Goal: Information Seeking & Learning: Check status

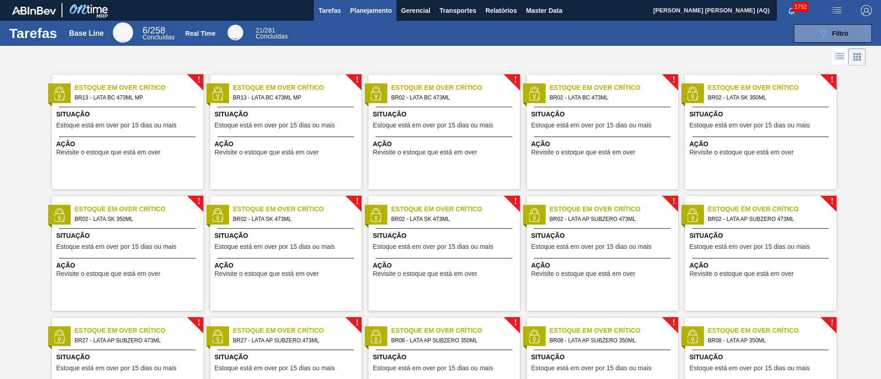
click at [383, 6] on span "Planejamento" at bounding box center [371, 10] width 42 height 11
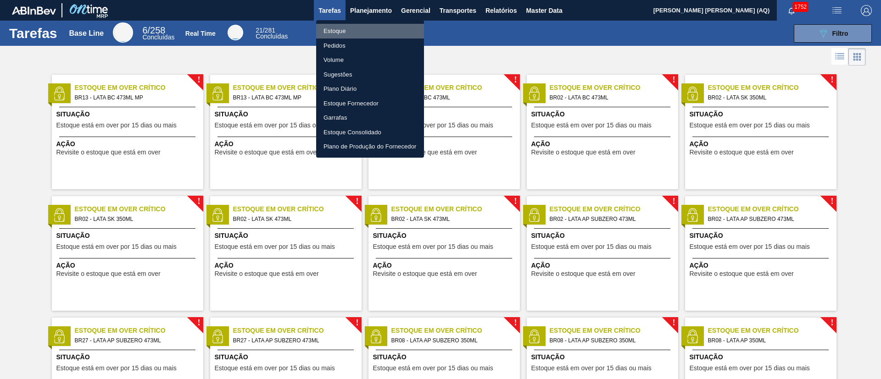
click at [346, 28] on li "Estoque" at bounding box center [370, 31] width 108 height 15
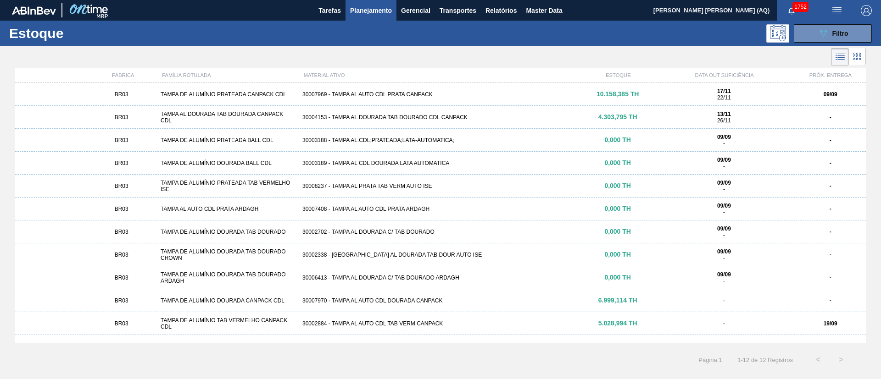
click at [356, 49] on div at bounding box center [432, 57] width 865 height 22
click at [652, 28] on button "089F7B8B-B2A5-4AFE-B5C0-19BA573D28AC Filtro" at bounding box center [832, 33] width 78 height 18
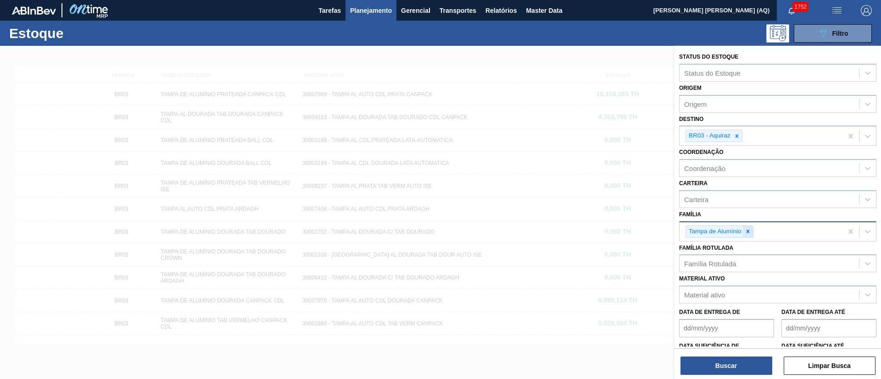
click at [652, 231] on icon at bounding box center [747, 231] width 6 height 6
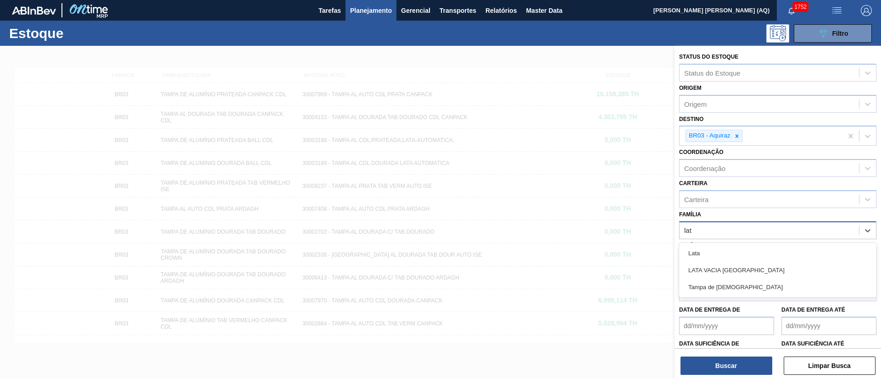
type input "lata"
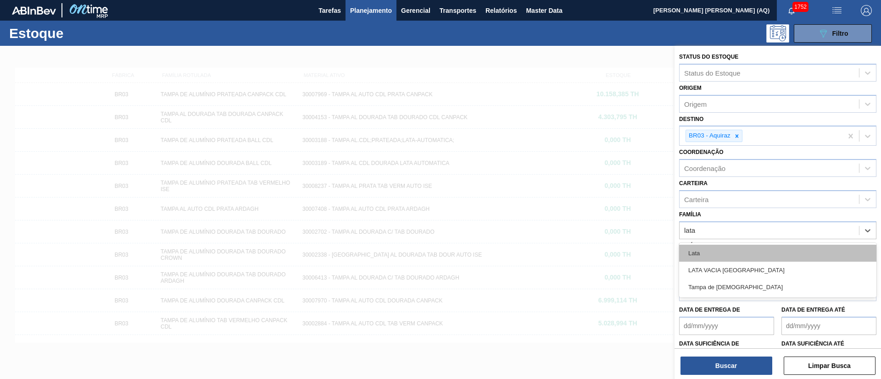
click at [652, 260] on div "Lata" at bounding box center [777, 253] width 197 height 17
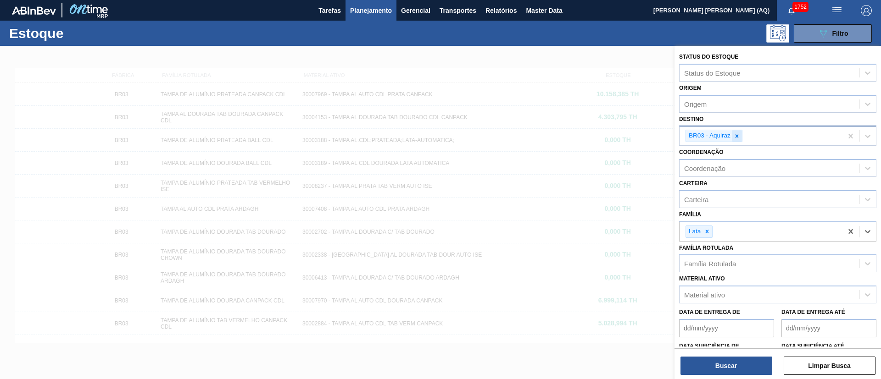
click at [652, 140] on div at bounding box center [737, 135] width 10 height 11
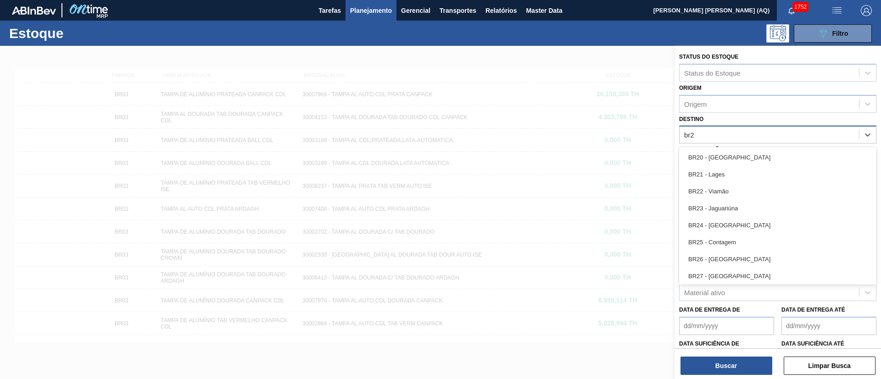
type input "br22"
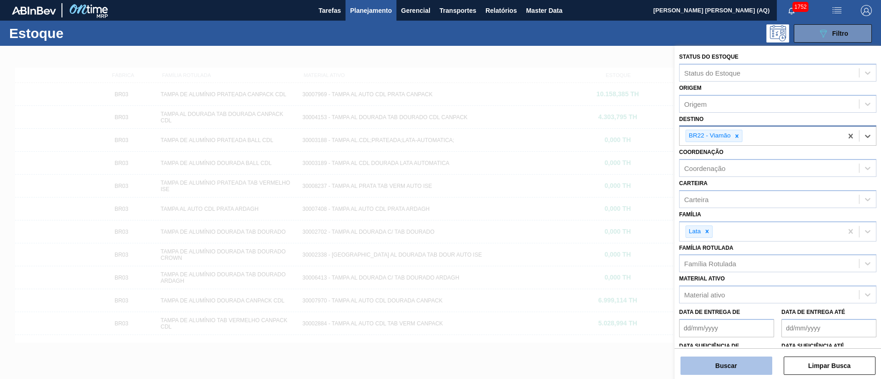
click at [652, 280] on button "Buscar" at bounding box center [726, 366] width 92 height 18
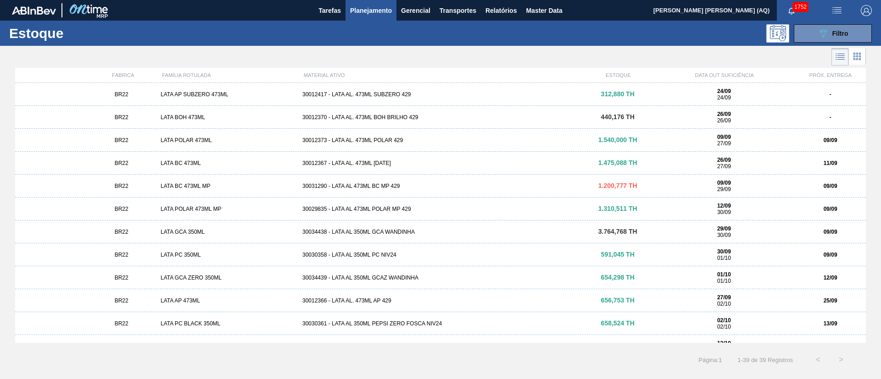
click at [376, 138] on div "30012373 - LATA AL. 473ML POLAR 429" at bounding box center [440, 140] width 283 height 6
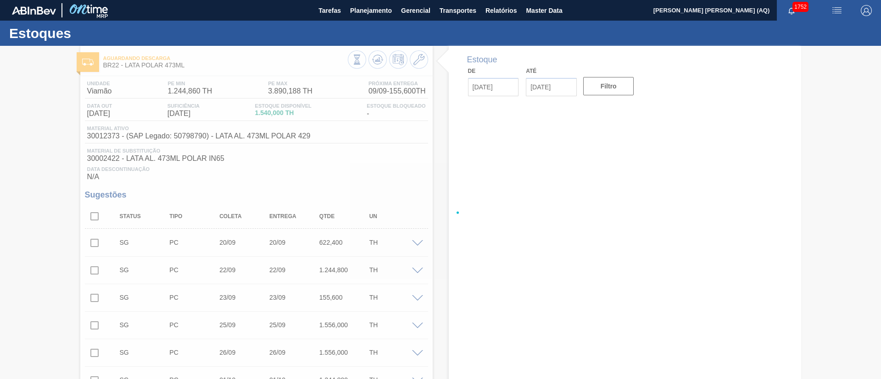
type input "[DATE]"
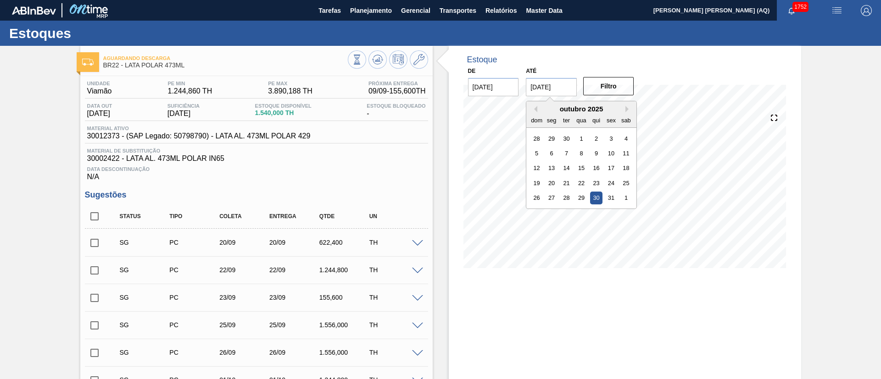
click at [560, 84] on input "[DATE]" at bounding box center [551, 87] width 51 height 18
click at [537, 111] on div "outubro 2025" at bounding box center [581, 109] width 110 height 8
click at [534, 107] on button "Previous Month" at bounding box center [534, 109] width 6 height 6
click at [566, 200] on div "30" at bounding box center [566, 198] width 12 height 12
type input "[DATE]"
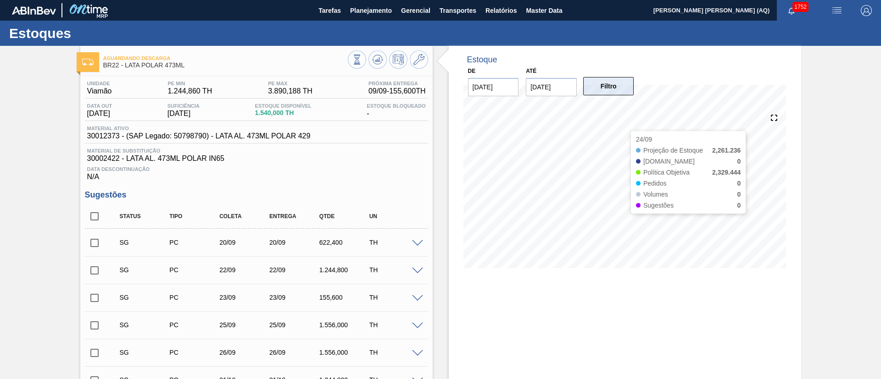
click at [627, 88] on button "Filtro" at bounding box center [608, 86] width 51 height 18
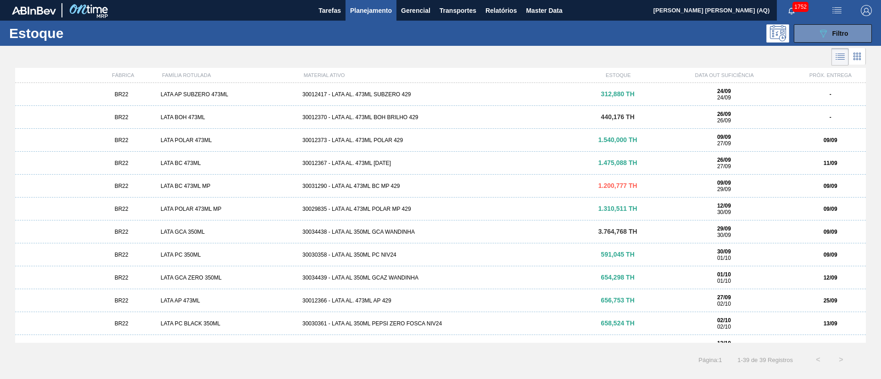
click at [391, 255] on div "30030358 - LATA AL 350ML PC NIV24" at bounding box center [440, 255] width 283 height 6
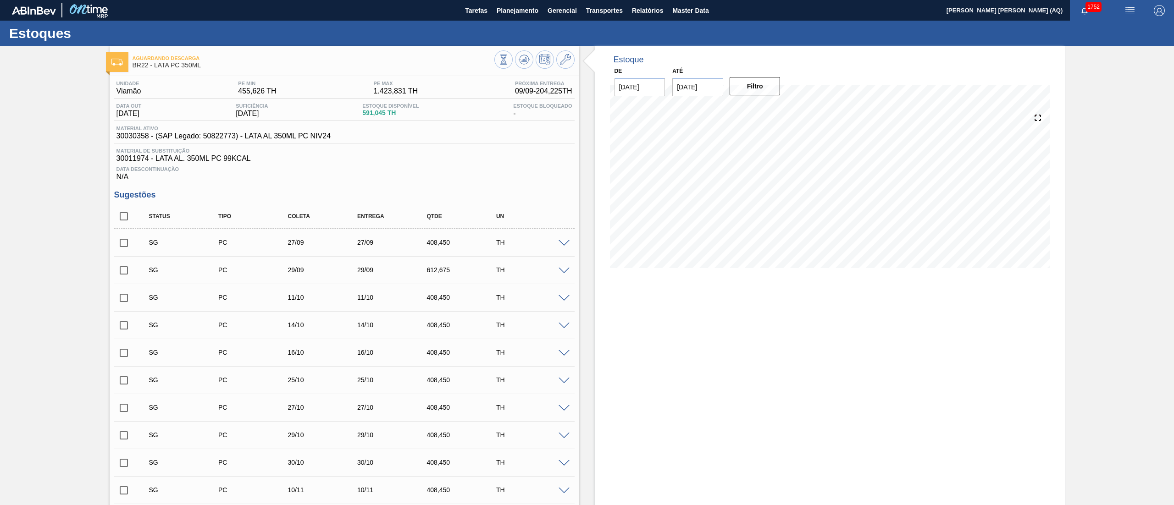
click at [123, 280] on input "checkbox" at bounding box center [123, 297] width 19 height 19
checkbox input "true"
click at [125, 280] on input "checkbox" at bounding box center [123, 325] width 19 height 19
checkbox input "true"
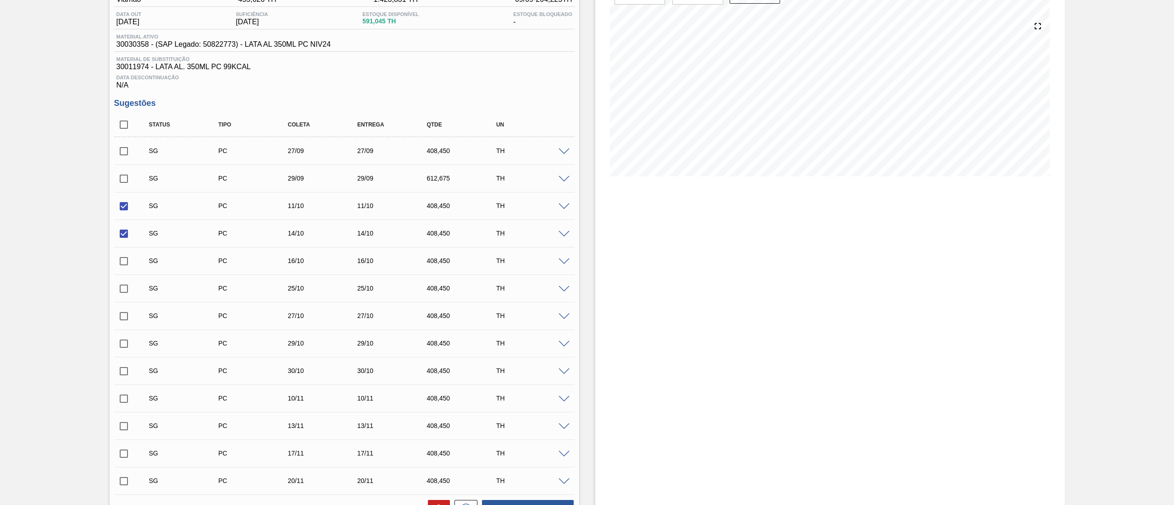
click at [123, 263] on input "checkbox" at bounding box center [123, 261] width 19 height 19
checkbox input "true"
click at [124, 280] on input "checkbox" at bounding box center [123, 288] width 19 height 19
checkbox input "true"
click at [124, 280] on div "SG PC 27/10 27/10 408,450 TH" at bounding box center [344, 316] width 460 height 23
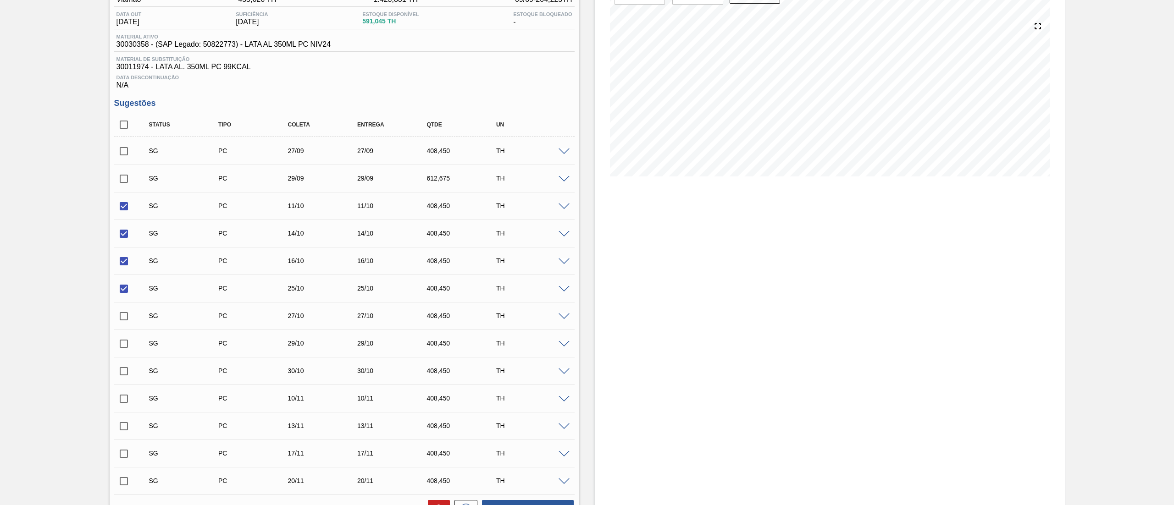
click at [125, 280] on input "checkbox" at bounding box center [123, 316] width 19 height 19
checkbox input "true"
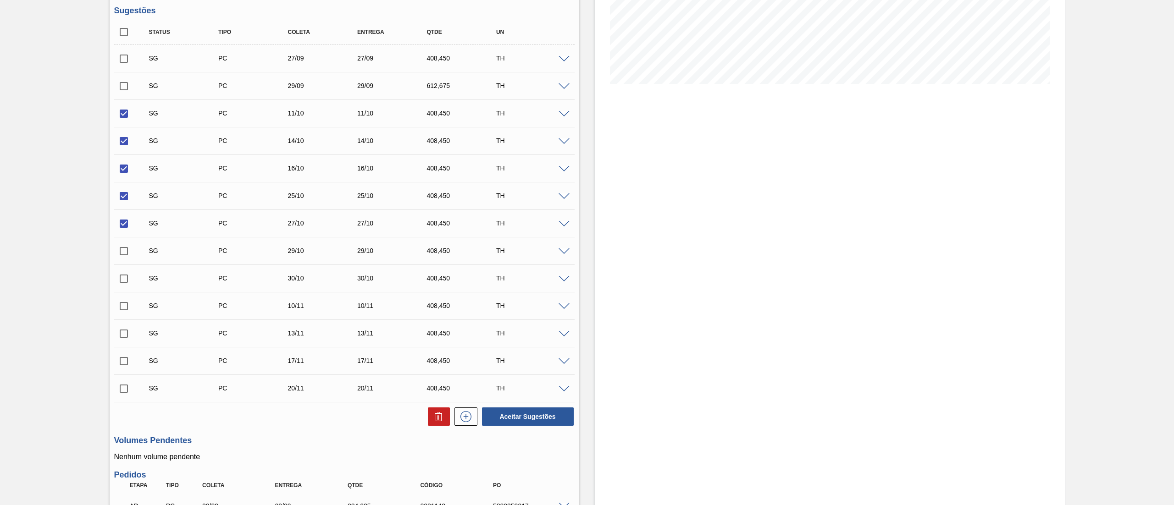
scroll to position [275, 0]
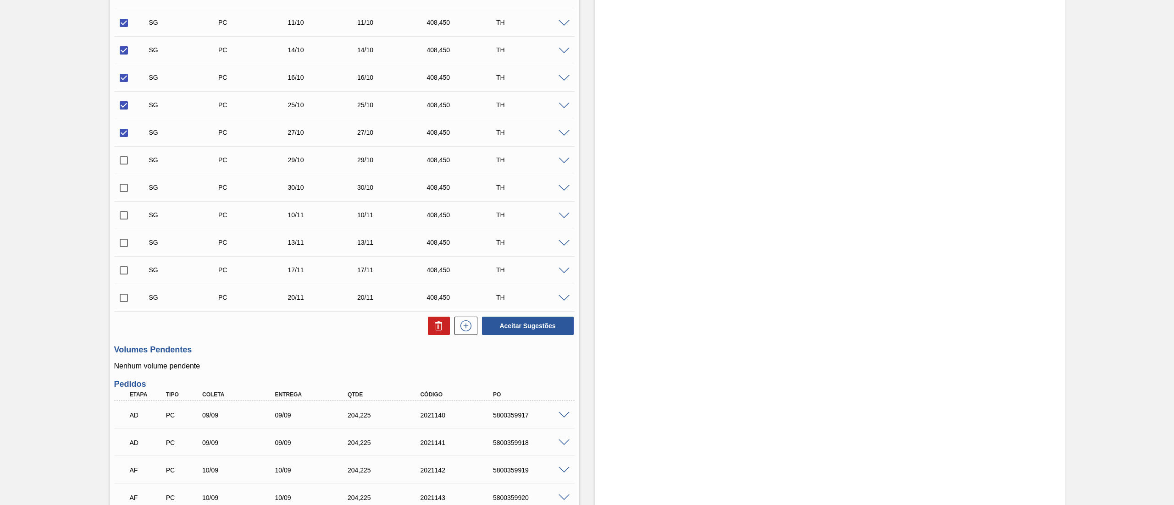
click at [126, 163] on input "checkbox" at bounding box center [123, 160] width 19 height 19
checkbox input "true"
click at [124, 192] on input "checkbox" at bounding box center [123, 187] width 19 height 19
checkbox input "true"
click at [124, 212] on input "checkbox" at bounding box center [123, 215] width 19 height 19
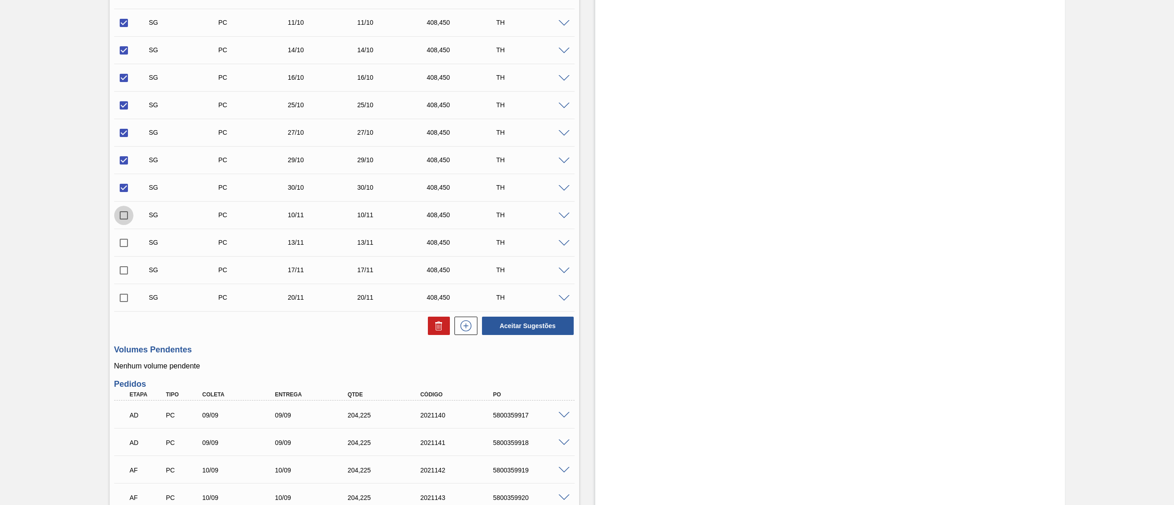
checkbox input "true"
click at [126, 245] on input "checkbox" at bounding box center [123, 242] width 19 height 19
checkbox input "true"
click at [127, 271] on input "checkbox" at bounding box center [123, 270] width 19 height 19
checkbox input "true"
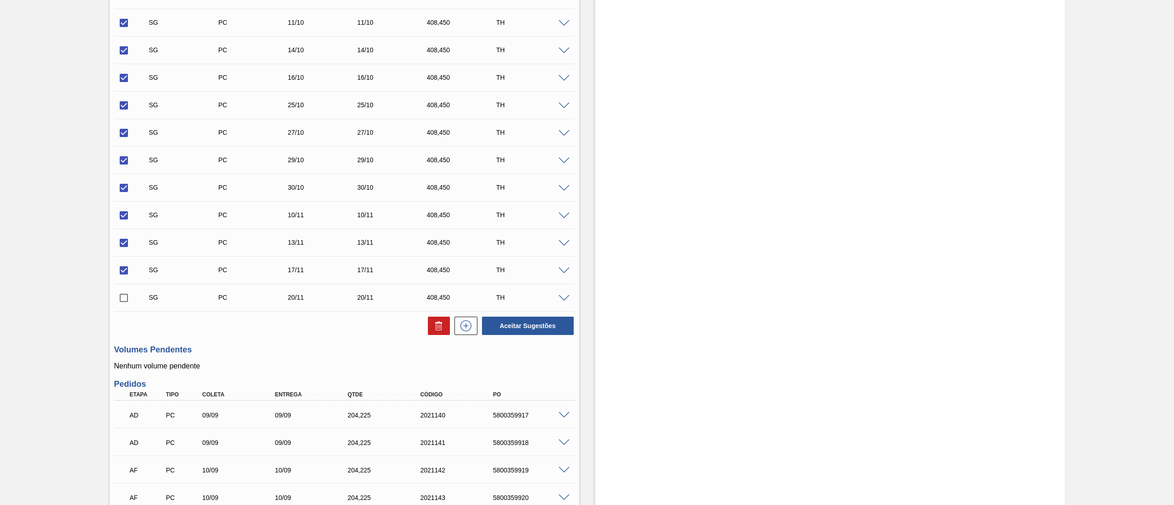
click at [127, 280] on input "checkbox" at bounding box center [123, 297] width 19 height 19
checkbox input "true"
click at [435, 280] on icon at bounding box center [438, 326] width 11 height 11
checkbox input "false"
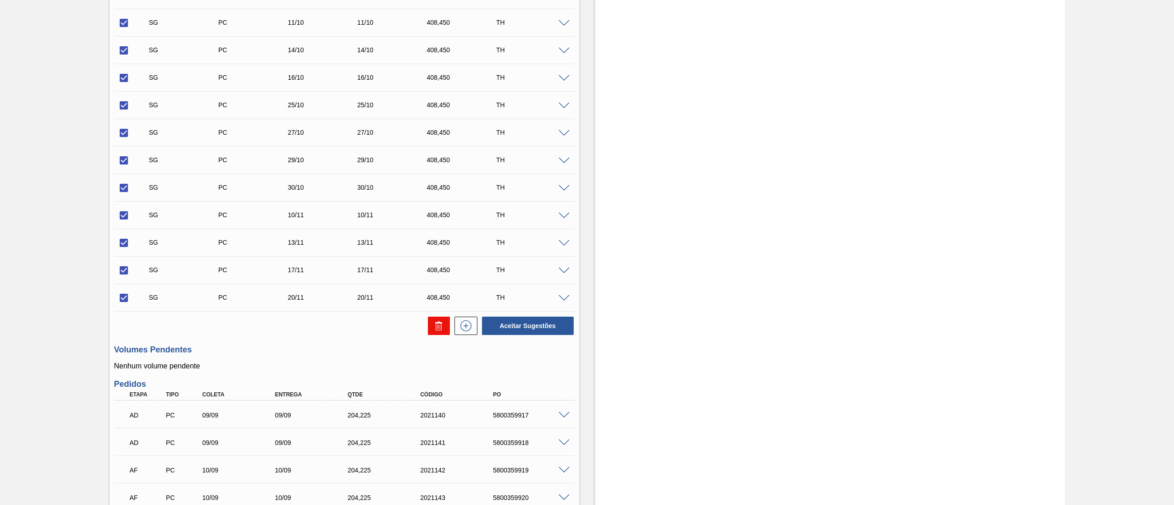
checkbox input "false"
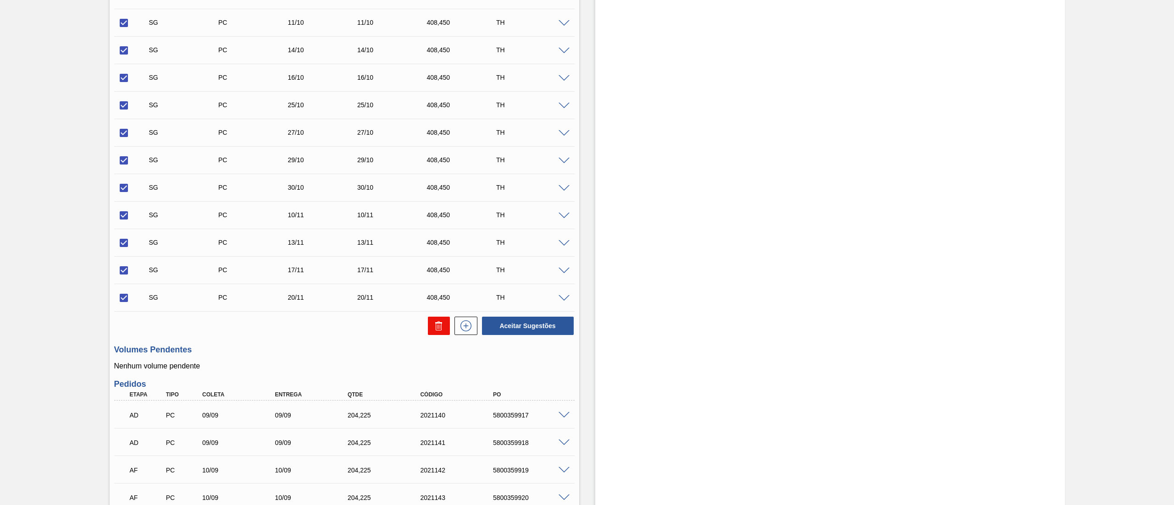
checkbox input "false"
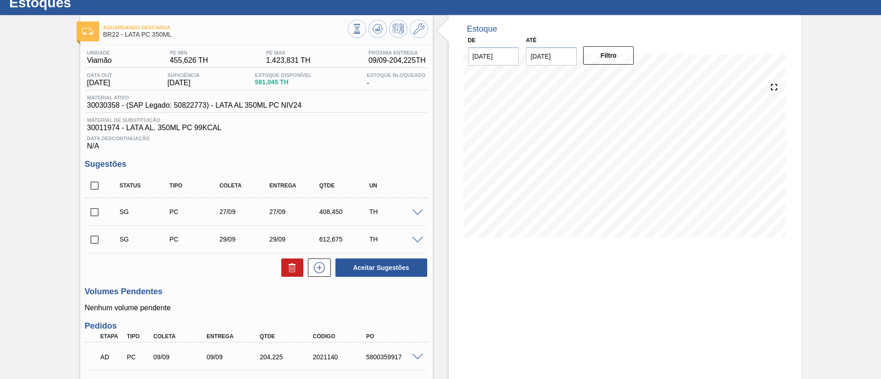
scroll to position [0, 0]
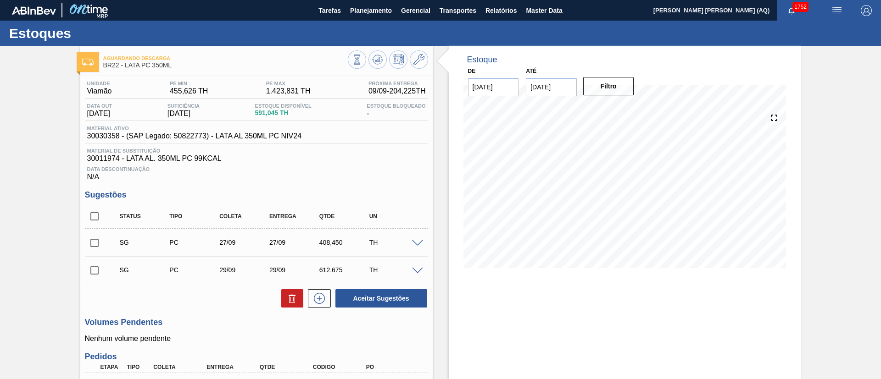
click at [652, 128] on div "Aguardando Descarga BR22 - LATA PC 350ML Unidade Viamão PE MIN 455,626 TH PE MA…" at bounding box center [440, 343] width 881 height 595
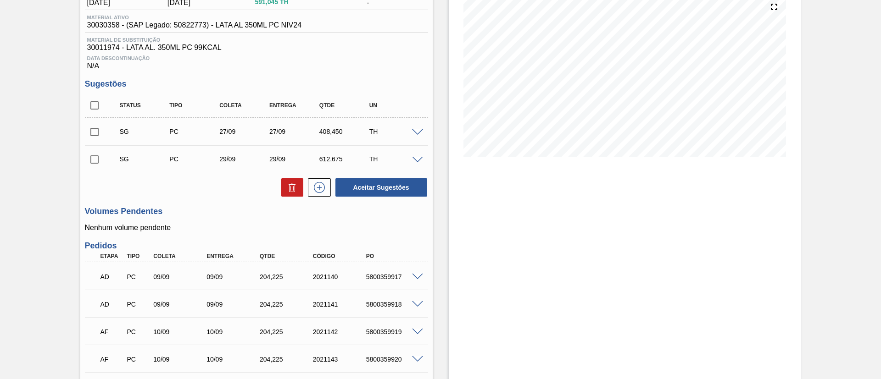
scroll to position [138, 0]
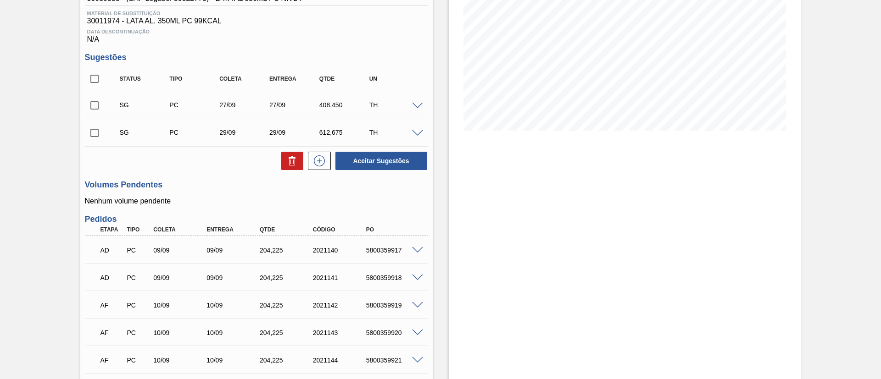
click at [416, 250] on span at bounding box center [417, 250] width 11 height 7
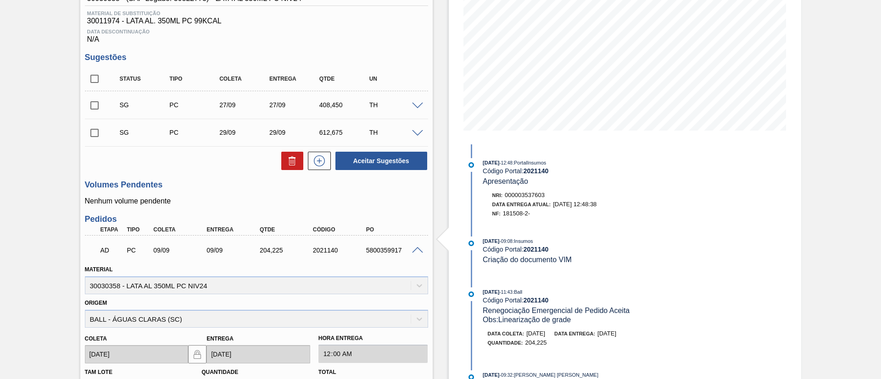
click at [416, 251] on span at bounding box center [417, 250] width 11 height 7
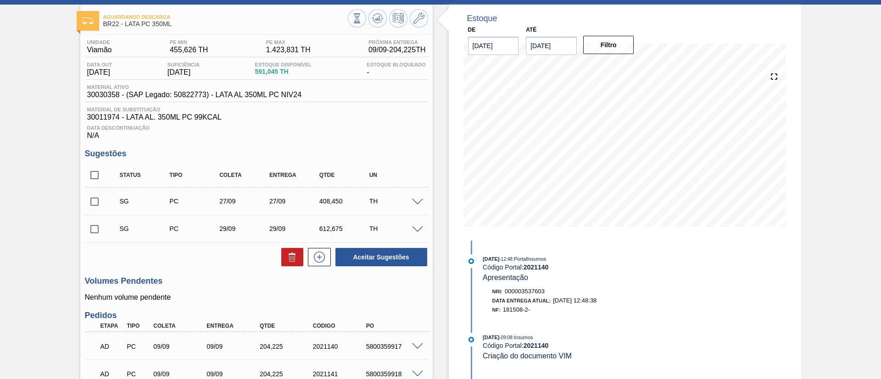
scroll to position [0, 0]
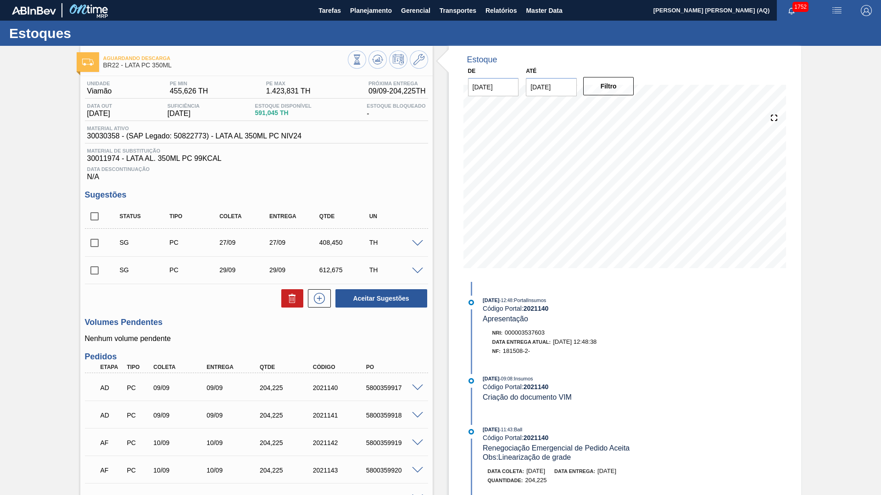
click at [652, 179] on div "Aguardando Descarga BR22 - LATA PC 350ML Unidade Viamão PE MIN 455,626 TH PE MA…" at bounding box center [440, 343] width 881 height 595
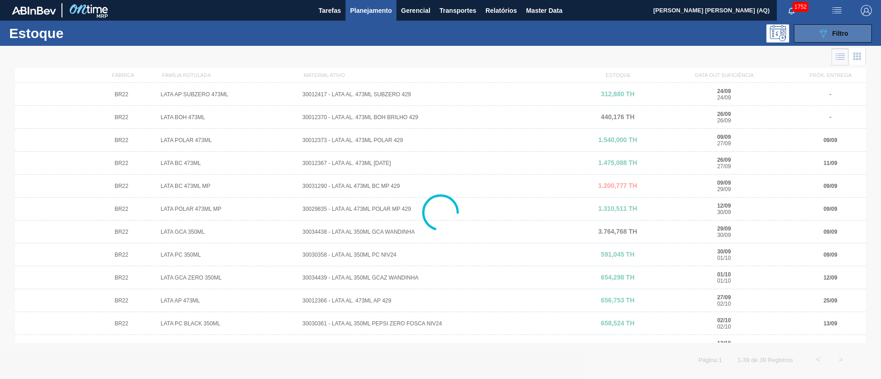
click at [652, 38] on button "089F7B8B-B2A5-4AFE-B5C0-19BA573D28AC Filtro" at bounding box center [832, 33] width 78 height 18
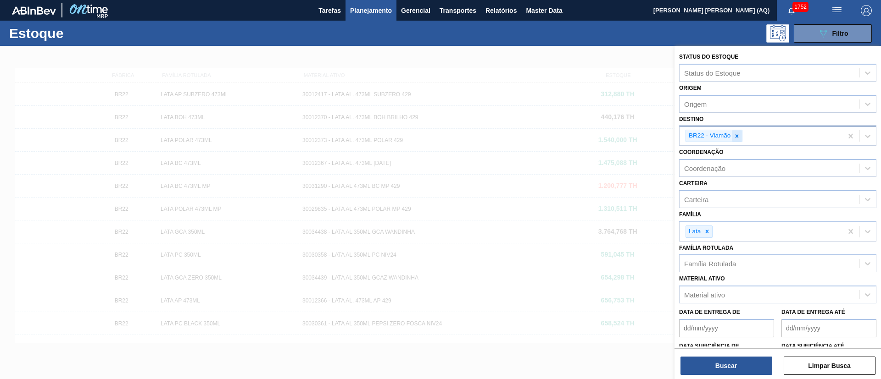
click at [652, 139] on icon at bounding box center [736, 136] width 6 height 6
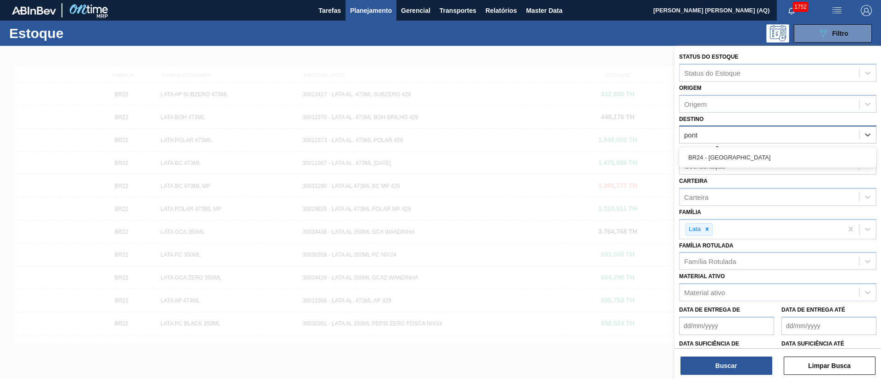
type input "ponta"
